Goal: Task Accomplishment & Management: Use online tool/utility

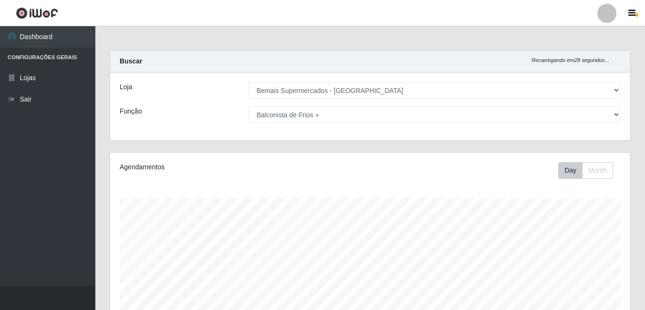
select select "249"
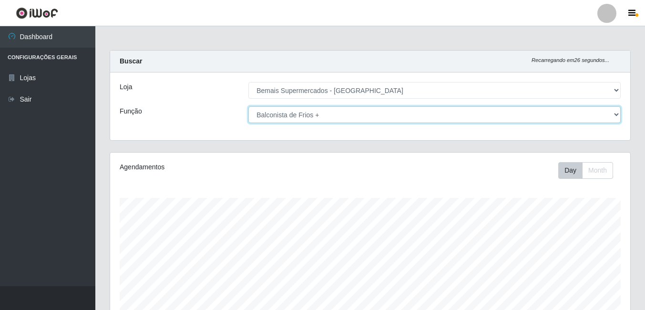
click at [355, 111] on select "[Selecione...] ASG ASG + ASG ++ Auxiliar de Depósito Auxiliar de Depósito + Aux…" at bounding box center [434, 114] width 372 height 17
click at [248, 106] on select "[Selecione...] ASG ASG + ASG ++ Auxiliar de Depósito Auxiliar de Depósito + Aux…" at bounding box center [434, 114] width 372 height 17
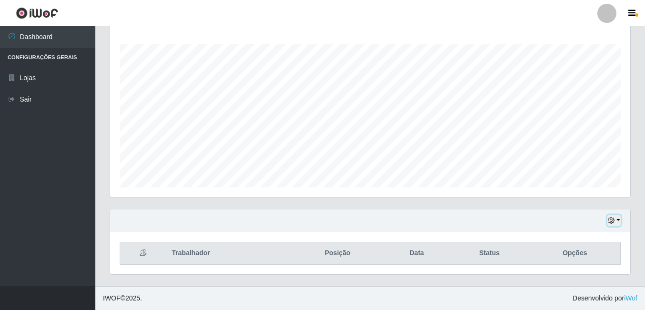
click at [612, 219] on icon "button" at bounding box center [610, 220] width 7 height 7
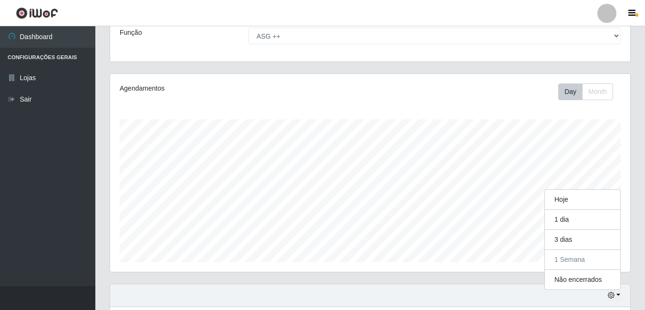
scroll to position [0, 0]
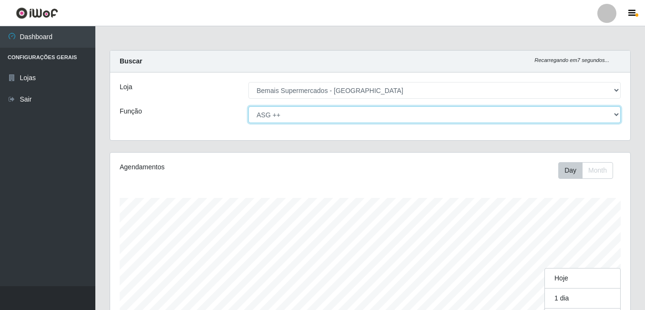
click at [323, 118] on select "[Selecione...] ASG ASG + ASG ++ Auxiliar de Depósito Auxiliar de Depósito + Aux…" at bounding box center [434, 114] width 372 height 17
click at [248, 106] on select "[Selecione...] ASG ASG + ASG ++ Auxiliar de Depósito Auxiliar de Depósito + Aux…" at bounding box center [434, 114] width 372 height 17
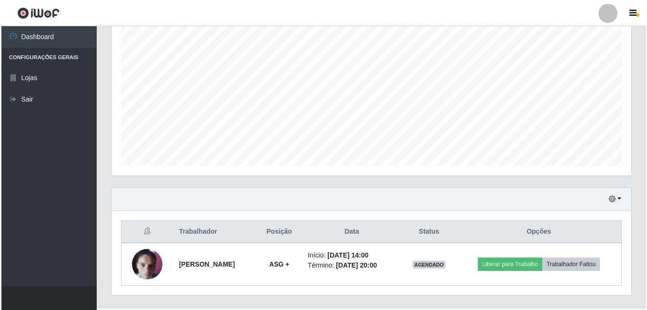
scroll to position [196, 0]
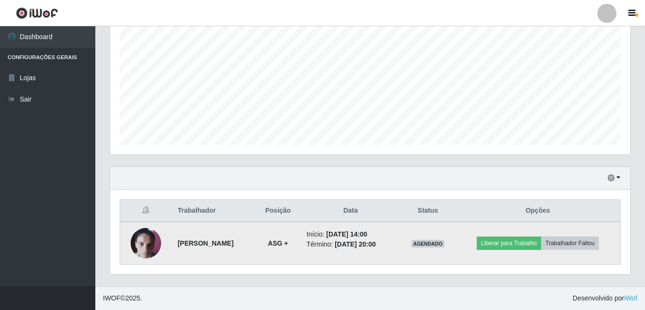
click at [149, 234] on img at bounding box center [146, 243] width 30 height 40
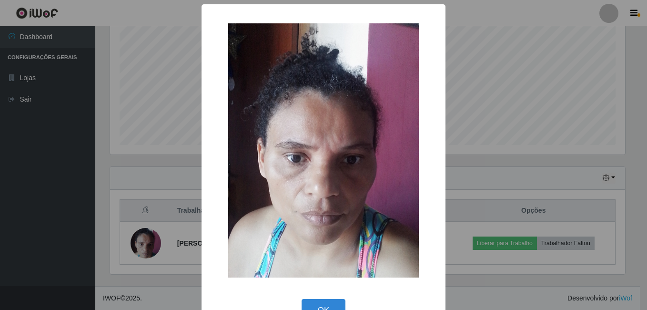
click at [96, 160] on div "× OK Cancel" at bounding box center [323, 155] width 647 height 310
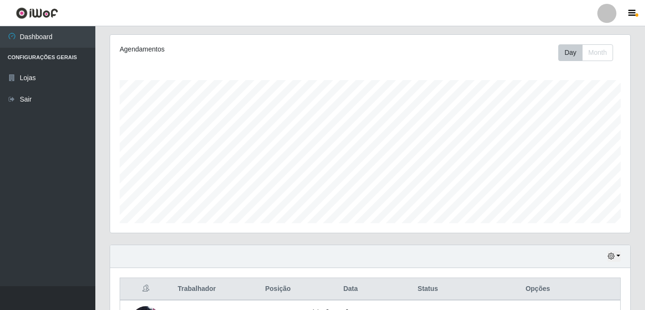
scroll to position [0, 0]
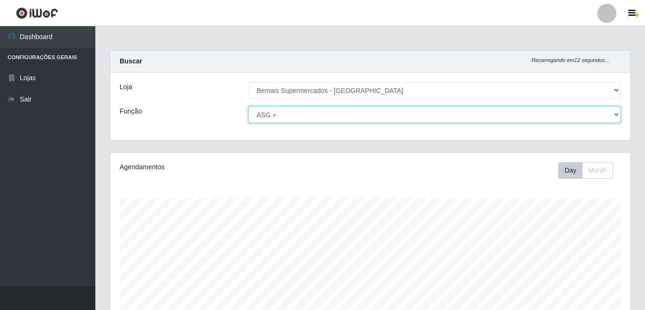
click at [372, 113] on select "[Selecione...] ASG ASG + ASG ++ Auxiliar de Depósito Auxiliar de Depósito + Aux…" at bounding box center [434, 114] width 372 height 17
click at [248, 106] on select "[Selecione...] ASG ASG + ASG ++ Auxiliar de Depósito Auxiliar de Depósito + Aux…" at bounding box center [434, 114] width 372 height 17
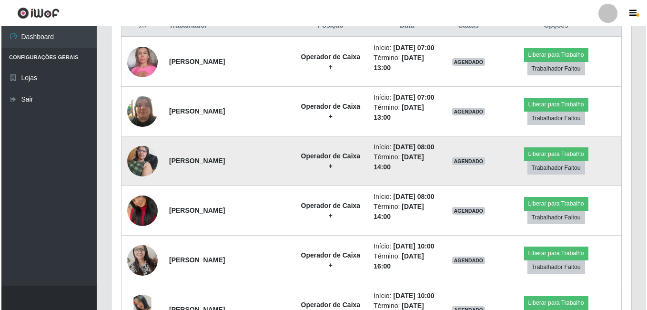
scroll to position [381, 0]
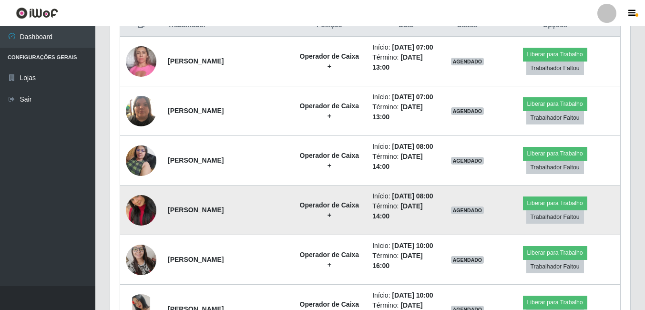
click at [144, 207] on img at bounding box center [141, 210] width 30 height 54
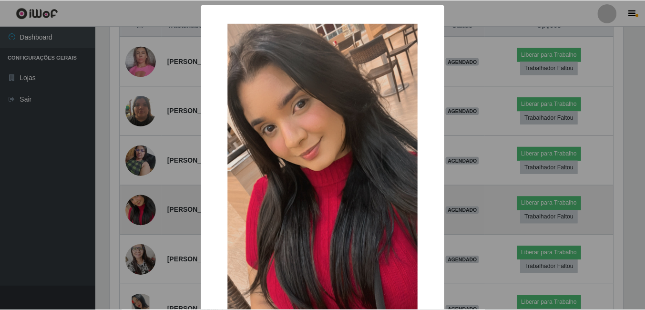
scroll to position [198, 515]
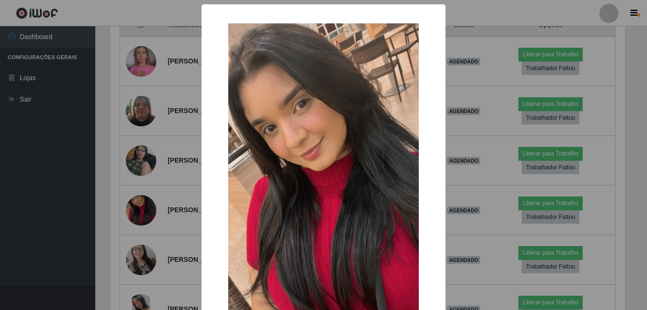
click at [152, 153] on div "× OK Cancel" at bounding box center [323, 155] width 647 height 310
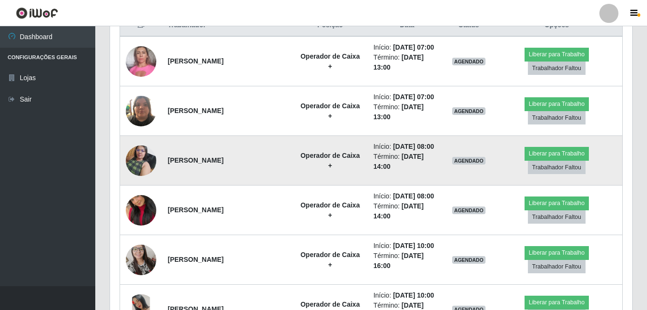
scroll to position [198, 520]
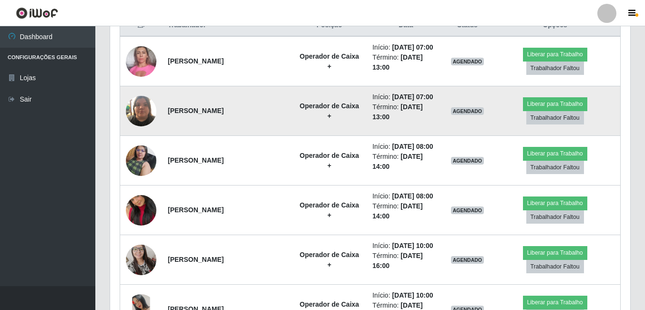
click at [142, 94] on td at bounding box center [141, 111] width 42 height 50
click at [148, 108] on img at bounding box center [141, 111] width 30 height 40
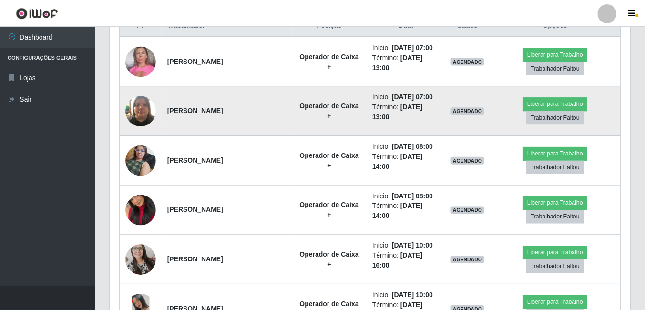
scroll to position [198, 515]
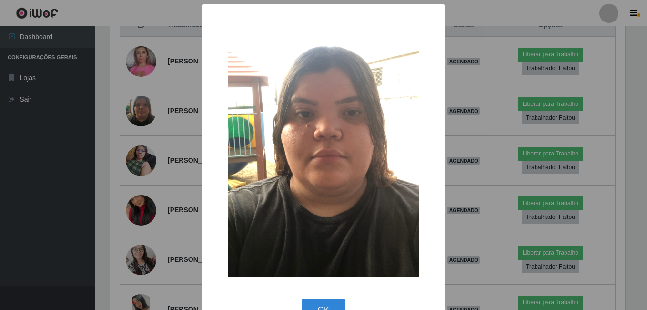
click at [163, 158] on div "× OK Cancel" at bounding box center [323, 155] width 647 height 310
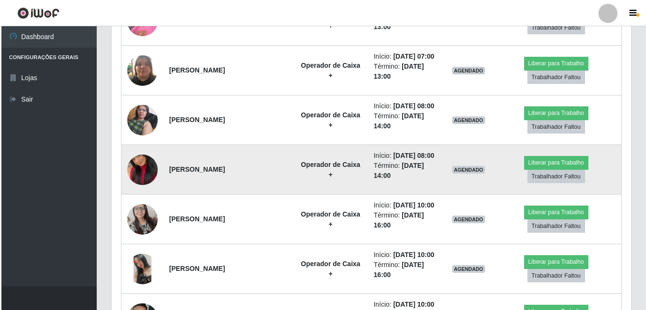
scroll to position [476, 0]
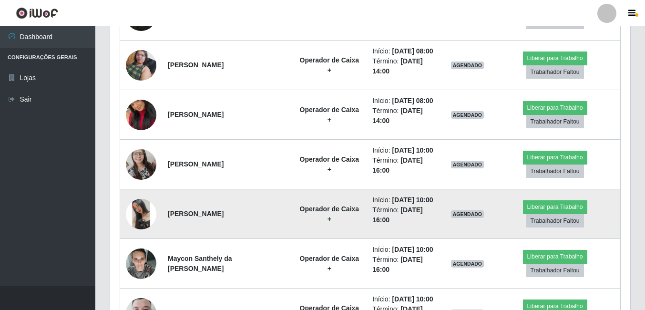
click at [148, 212] on img at bounding box center [141, 214] width 30 height 30
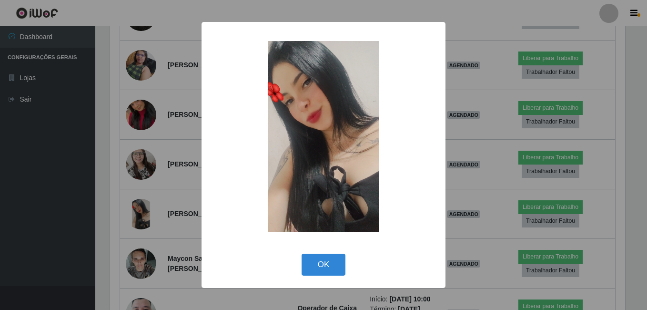
click at [145, 199] on div "× OK Cancel" at bounding box center [323, 155] width 647 height 310
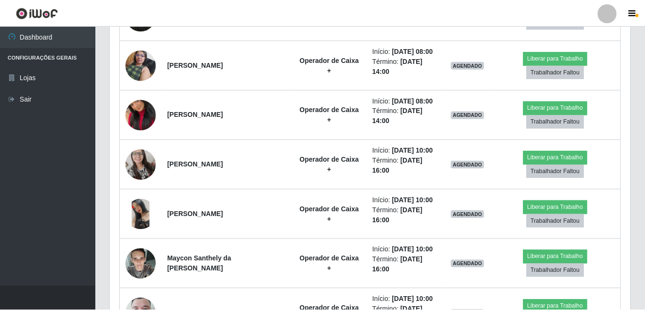
scroll to position [0, 0]
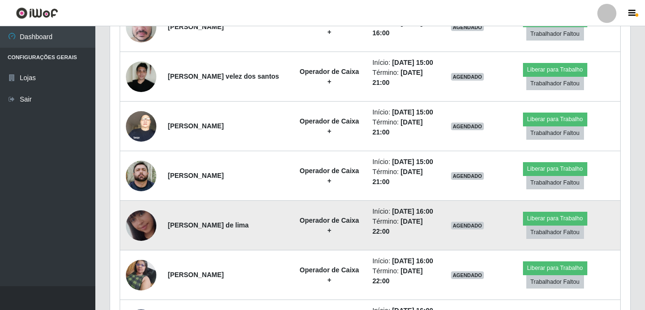
click at [144, 262] on td at bounding box center [141, 275] width 42 height 50
click at [139, 233] on img at bounding box center [141, 225] width 30 height 54
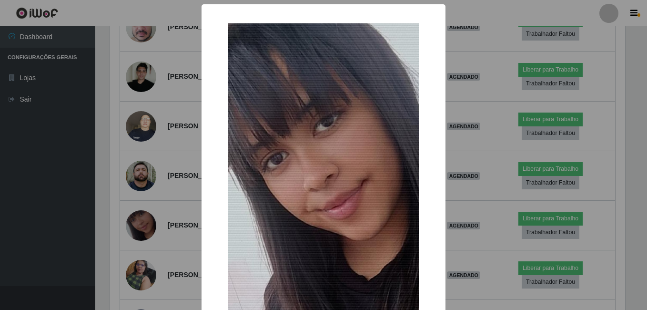
click at [144, 231] on div "× OK Cancel" at bounding box center [323, 155] width 647 height 310
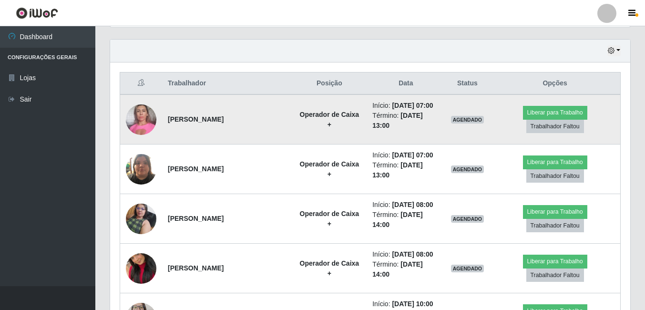
click at [145, 115] on img at bounding box center [141, 119] width 30 height 40
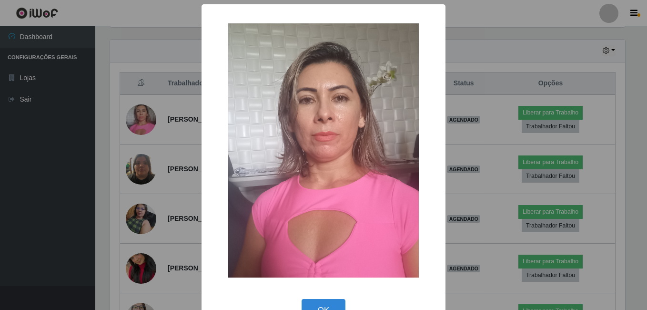
click at [165, 191] on div "× OK Cancel" at bounding box center [323, 155] width 647 height 310
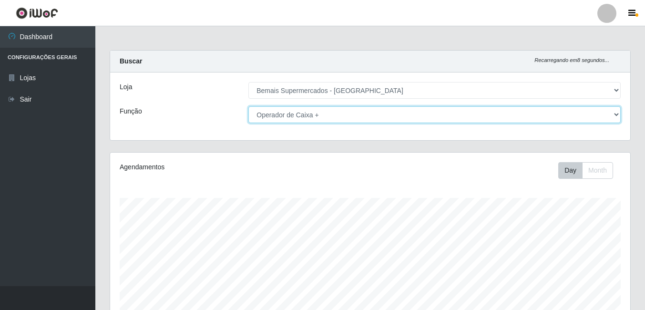
click at [607, 110] on select "[Selecione...] ASG ASG + ASG ++ Auxiliar de Depósito Auxiliar de Depósito + Aux…" at bounding box center [434, 114] width 372 height 17
click at [248, 106] on select "[Selecione...] ASG ASG + ASG ++ Auxiliar de Depósito Auxiliar de Depósito + Aux…" at bounding box center [434, 114] width 372 height 17
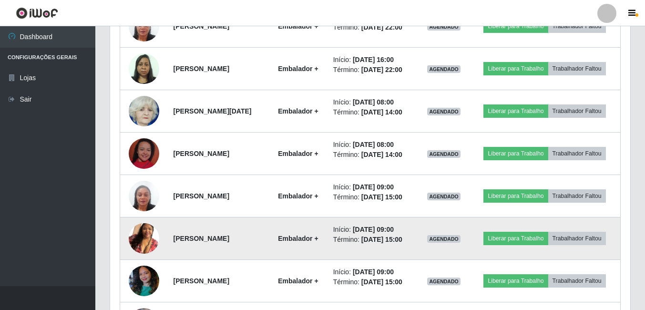
click at [153, 235] on img at bounding box center [144, 238] width 30 height 54
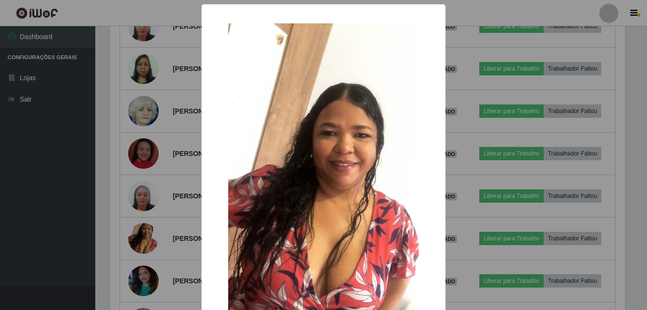
click at [157, 243] on div "× OK Cancel" at bounding box center [323, 155] width 647 height 310
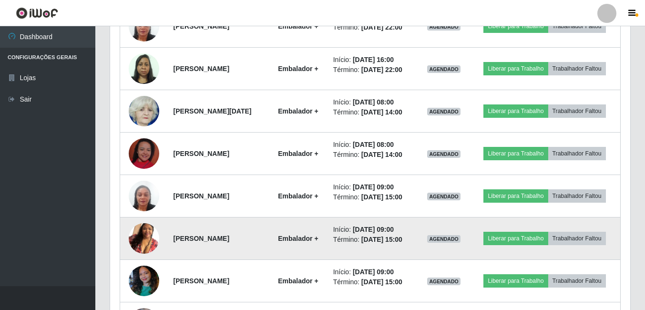
click at [144, 237] on img at bounding box center [144, 238] width 30 height 54
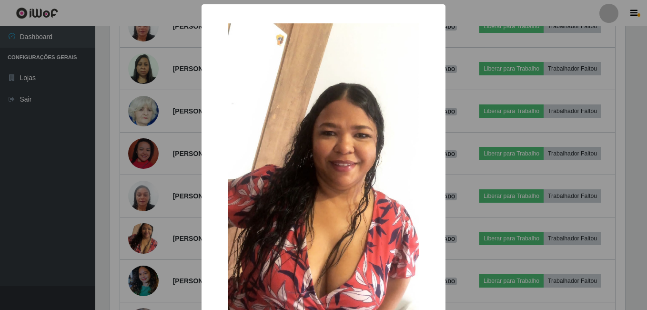
click at [139, 214] on div "× OK Cancel" at bounding box center [323, 155] width 647 height 310
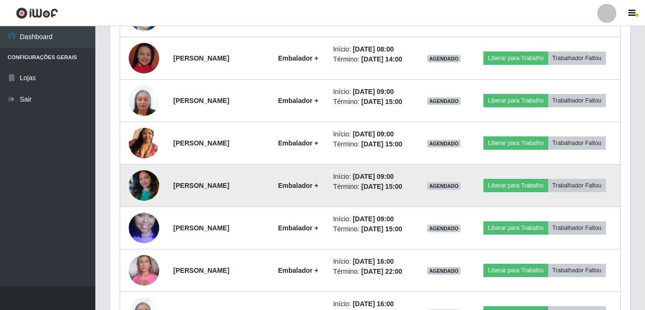
click at [142, 192] on img at bounding box center [144, 185] width 30 height 40
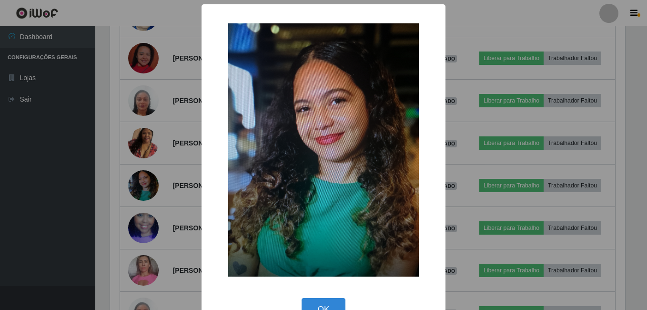
click at [179, 116] on div "× OK Cancel" at bounding box center [323, 155] width 647 height 310
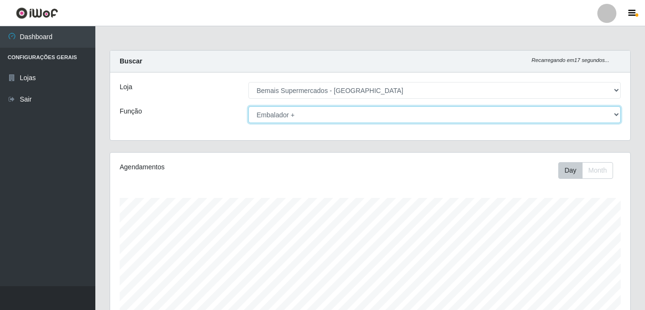
click at [340, 109] on select "[Selecione...] ASG ASG + ASG ++ Auxiliar de Depósito Auxiliar de Depósito + Aux…" at bounding box center [434, 114] width 372 height 17
select select "[Selecione...]"
click at [248, 106] on select "[Selecione...] ASG ASG + ASG ++ Auxiliar de Depósito Auxiliar de Depósito + Aux…" at bounding box center [434, 114] width 372 height 17
